Goal: Information Seeking & Learning: Learn about a topic

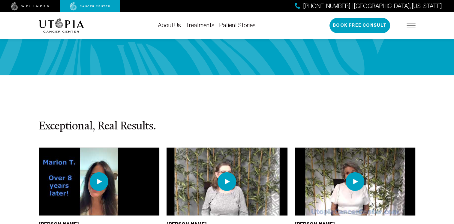
scroll to position [1291, 0]
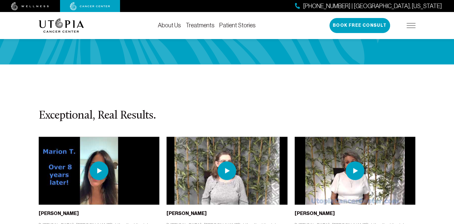
click at [98, 161] on img at bounding box center [99, 170] width 19 height 19
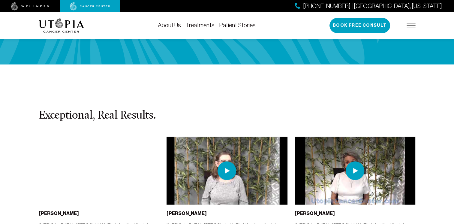
click at [227, 161] on img at bounding box center [227, 170] width 19 height 19
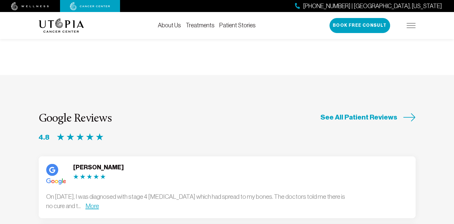
scroll to position [1531, 0]
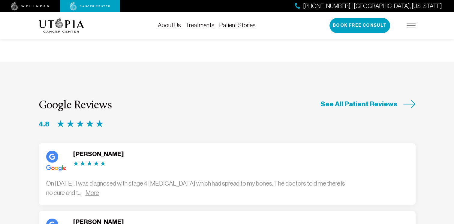
click at [99, 189] on link "More" at bounding box center [93, 192] width 14 height 7
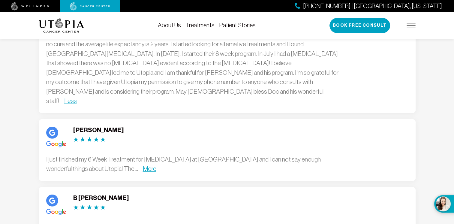
scroll to position [1681, 0]
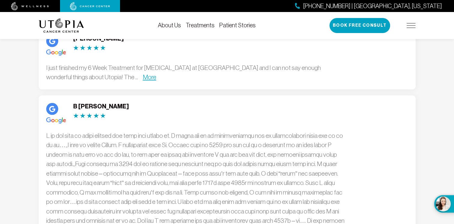
scroll to position [1771, 0]
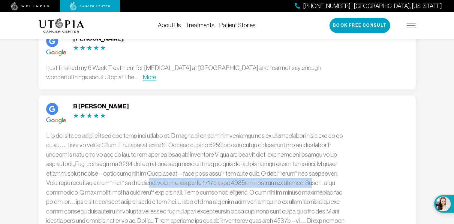
drag, startPoint x: 108, startPoint y: 111, endPoint x: 267, endPoint y: 113, distance: 158.8
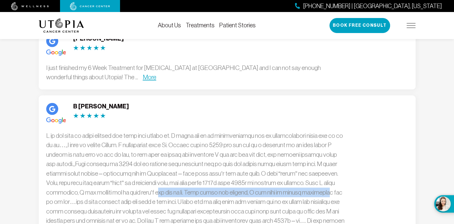
drag, startPoint x: 108, startPoint y: 119, endPoint x: 257, endPoint y: 120, distance: 148.9
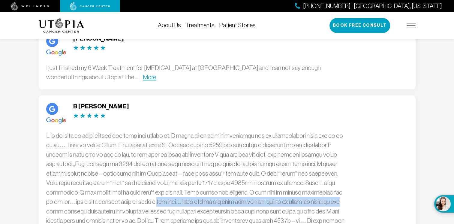
drag, startPoint x: 102, startPoint y: 130, endPoint x: 287, endPoint y: 129, distance: 184.9
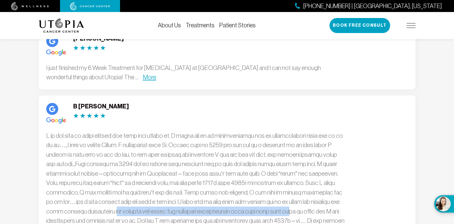
drag, startPoint x: 83, startPoint y: 139, endPoint x: 263, endPoint y: 138, distance: 180.4
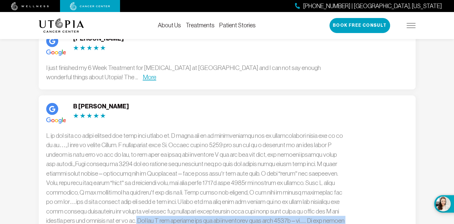
drag, startPoint x: 103, startPoint y: 150, endPoint x: 315, endPoint y: 147, distance: 211.3
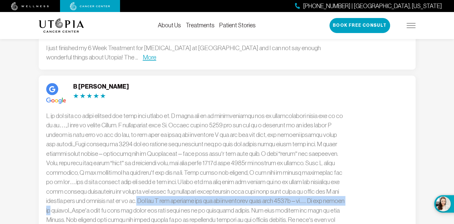
scroll to position [1801, 0]
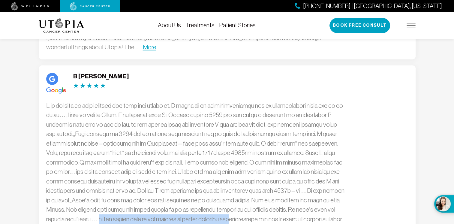
drag, startPoint x: 104, startPoint y: 146, endPoint x: 239, endPoint y: 143, distance: 134.5
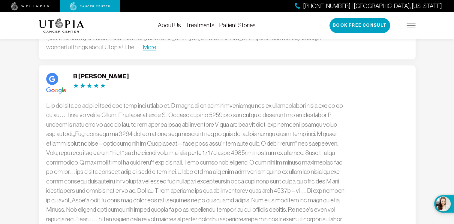
drag, startPoint x: 173, startPoint y: 155, endPoint x: 331, endPoint y: 159, distance: 158.2
drag, startPoint x: 90, startPoint y: 164, endPoint x: 331, endPoint y: 162, distance: 240.7
drag, startPoint x: 47, startPoint y: 173, endPoint x: 322, endPoint y: 177, distance: 275.2
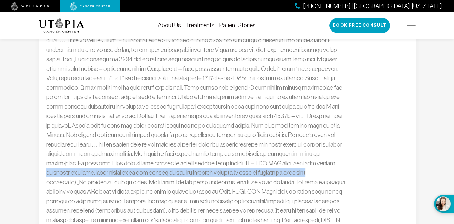
scroll to position [1891, 0]
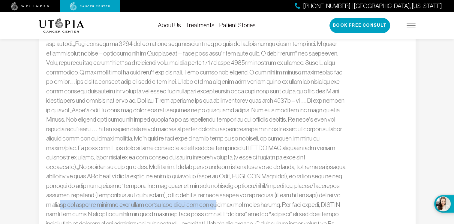
drag, startPoint x: 68, startPoint y: 129, endPoint x: 229, endPoint y: 133, distance: 160.9
click at [229, 133] on div "Less" at bounding box center [196, 157] width 300 height 293
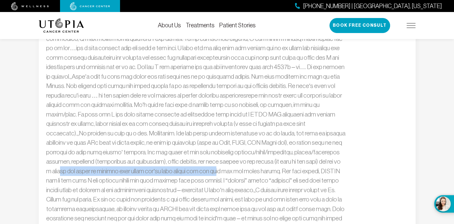
scroll to position [1951, 0]
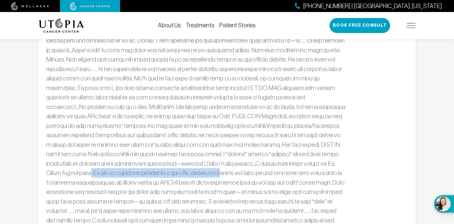
drag, startPoint x: 92, startPoint y: 101, endPoint x: 228, endPoint y: 103, distance: 136.3
click at [228, 103] on div "Less" at bounding box center [196, 97] width 300 height 293
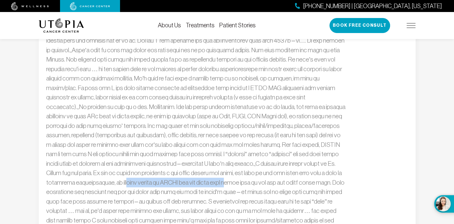
drag, startPoint x: 133, startPoint y: 109, endPoint x: 234, endPoint y: 110, distance: 100.8
click at [234, 110] on div "Less" at bounding box center [196, 97] width 300 height 293
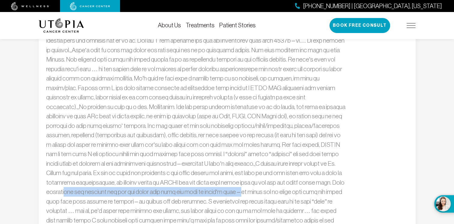
drag, startPoint x: 75, startPoint y: 119, endPoint x: 246, endPoint y: 119, distance: 171.4
click at [246, 119] on div "Less" at bounding box center [196, 97] width 300 height 293
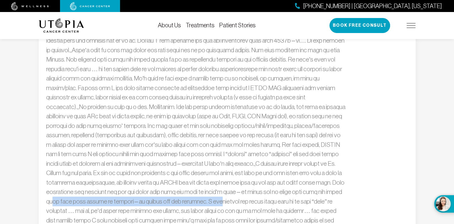
drag, startPoint x: 64, startPoint y: 127, endPoint x: 218, endPoint y: 128, distance: 154.3
click at [218, 128] on div "Less" at bounding box center [196, 97] width 300 height 293
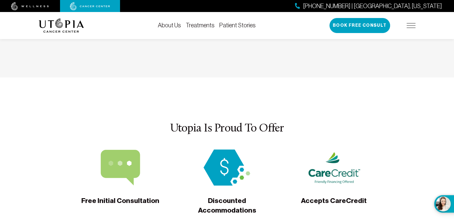
scroll to position [2181, 0]
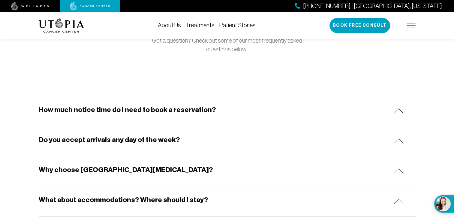
scroll to position [90, 0]
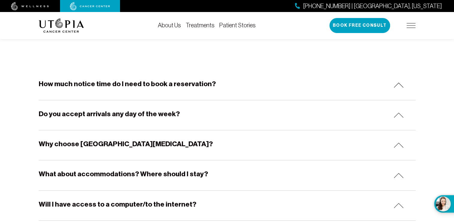
click at [397, 116] on img at bounding box center [399, 115] width 10 height 5
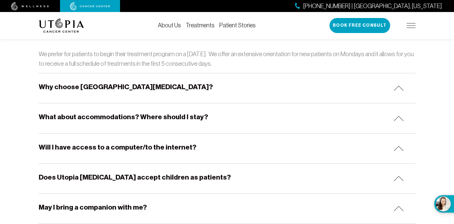
scroll to position [180, 0]
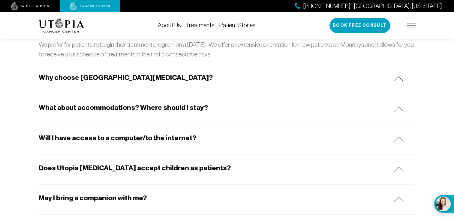
click at [400, 79] on img at bounding box center [399, 78] width 10 height 5
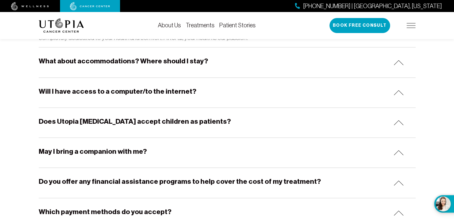
scroll to position [270, 0]
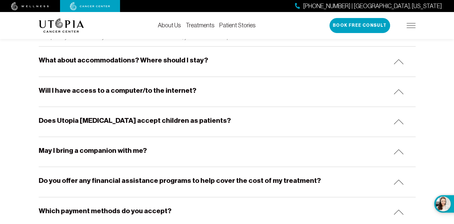
click at [398, 59] on img at bounding box center [399, 61] width 10 height 5
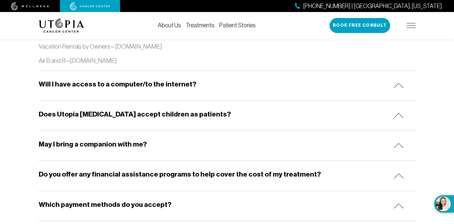
scroll to position [780, 0]
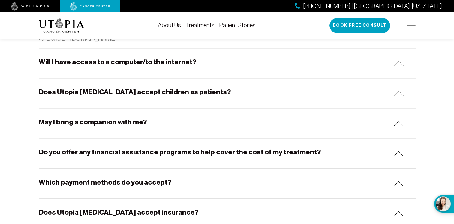
click at [401, 117] on div "May I bring a companion with me?" at bounding box center [227, 123] width 377 height 30
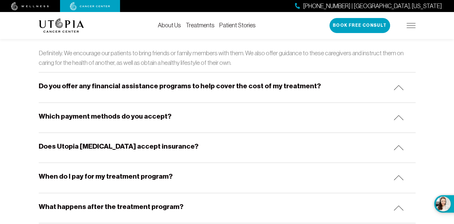
scroll to position [870, 0]
click at [400, 85] on img at bounding box center [399, 87] width 10 height 5
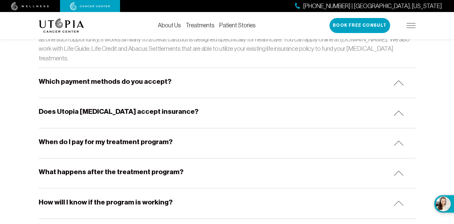
scroll to position [960, 0]
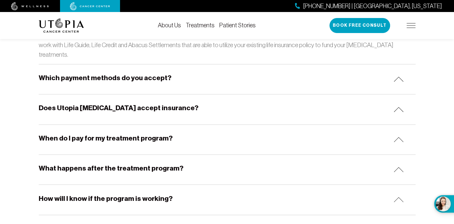
click at [395, 77] on img at bounding box center [399, 79] width 10 height 5
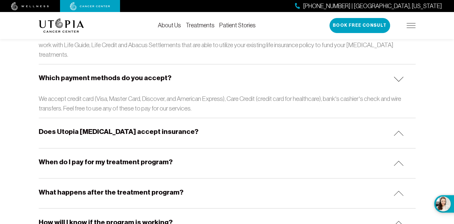
click at [401, 131] on img at bounding box center [399, 133] width 10 height 5
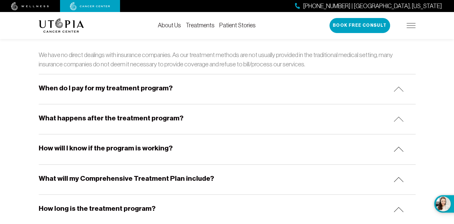
scroll to position [1080, 0]
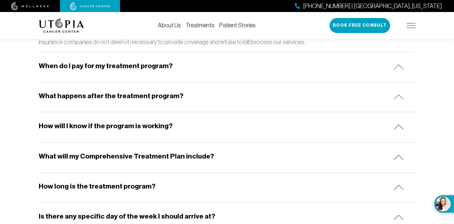
click at [398, 64] on img at bounding box center [399, 66] width 10 height 5
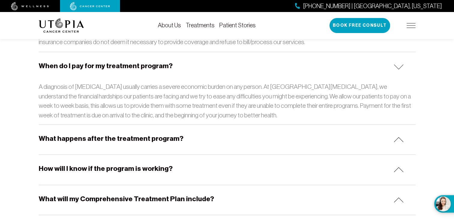
click at [398, 137] on img at bounding box center [399, 139] width 10 height 5
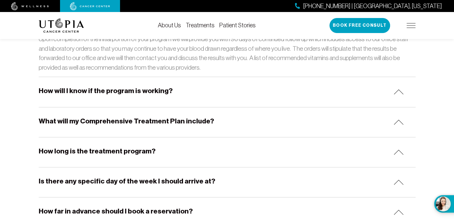
scroll to position [1171, 0]
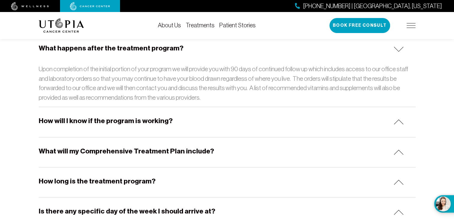
click at [400, 119] on img at bounding box center [399, 121] width 10 height 5
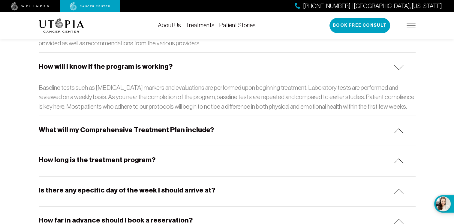
scroll to position [1261, 0]
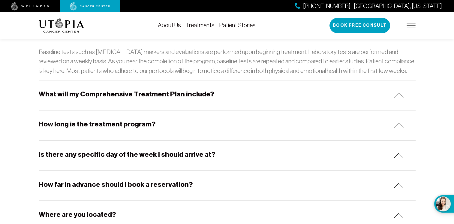
click at [398, 93] on img at bounding box center [399, 95] width 10 height 5
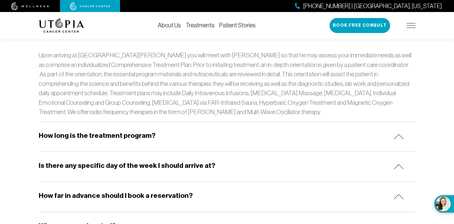
scroll to position [1321, 0]
click at [398, 134] on img at bounding box center [399, 136] width 10 height 5
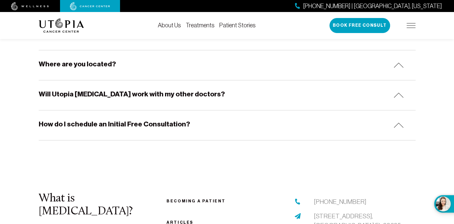
scroll to position [1531, 0]
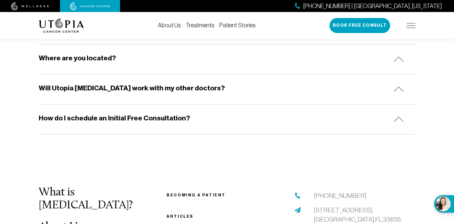
click at [397, 87] on img at bounding box center [399, 89] width 10 height 5
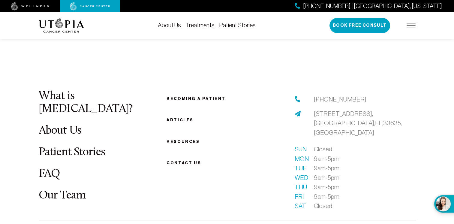
scroll to position [1801, 0]
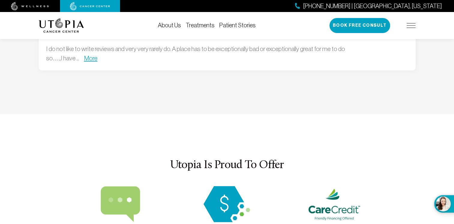
scroll to position [1812, 0]
